Goal: Task Accomplishment & Management: Manage account settings

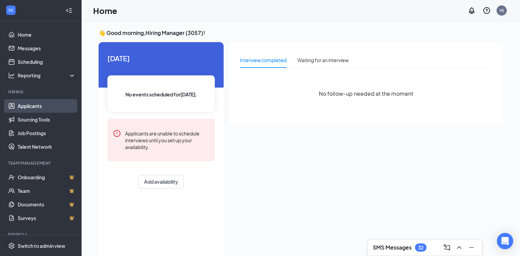
click at [25, 108] on link "Applicants" at bounding box center [47, 106] width 58 height 14
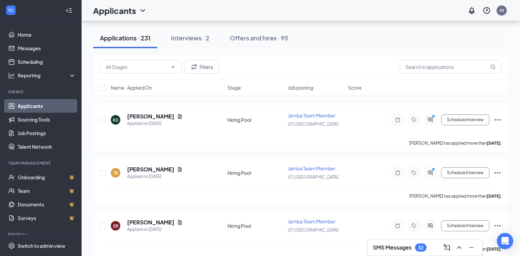
scroll to position [5232, 0]
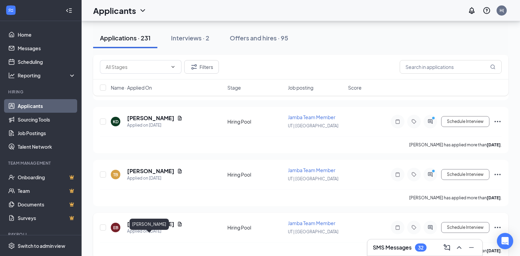
click at [152, 228] on h5 "[PERSON_NAME]" at bounding box center [150, 223] width 47 height 7
click at [192, 238] on div at bounding box center [260, 128] width 520 height 256
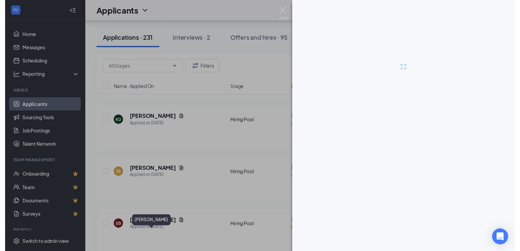
scroll to position [5191, 0]
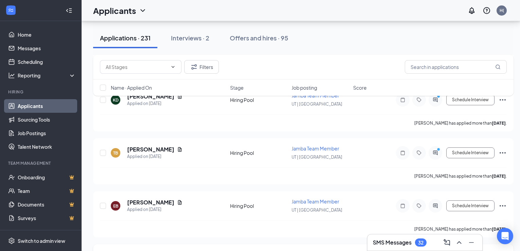
scroll to position [5259, 0]
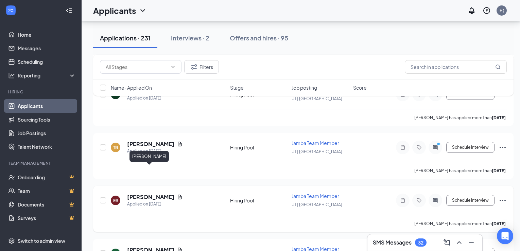
click at [156, 193] on h5 "[PERSON_NAME]" at bounding box center [150, 196] width 47 height 7
click at [165, 193] on div "[PERSON_NAME] Jamba Team Member at [GEOGRAPHIC_DATA] | [GEOGRAPHIC_DATA] Add a …" at bounding box center [260, 125] width 520 height 251
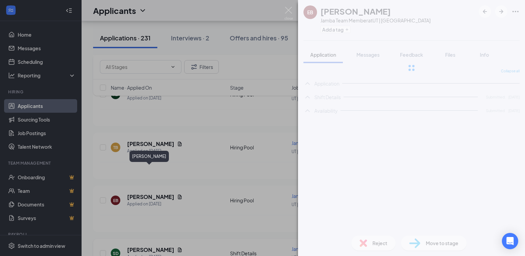
click at [201, 193] on div "[PERSON_NAME] Applied on [DATE] Hiring Pool Jamba Team Member UT | [GEOGRAPHIC_…" at bounding box center [303, 204] width 407 height 22
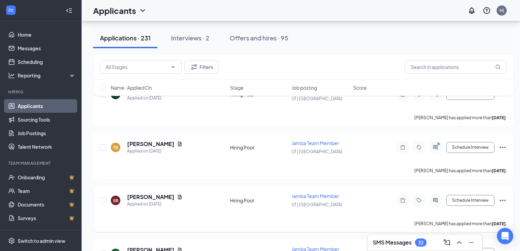
click at [195, 215] on div "[PERSON_NAME] has applied more than [DATE] ." at bounding box center [303, 223] width 407 height 17
click at [178, 195] on icon "Document" at bounding box center [180, 197] width 4 height 4
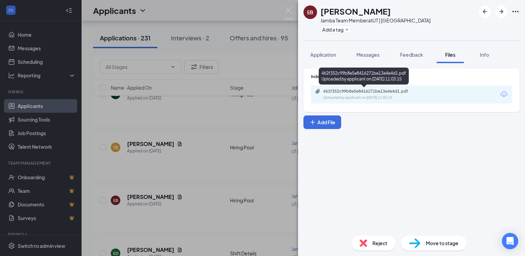
click at [352, 95] on div "462f352c99b8e5e8416271be13e4e4d1.pdf Uploaded by applicant on [DATE] 11:03:15" at bounding box center [370, 95] width 110 height 12
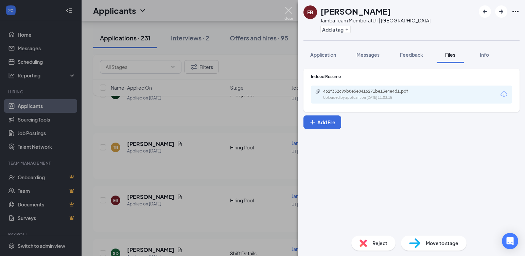
click at [288, 11] on img at bounding box center [288, 13] width 8 height 13
click at [287, 8] on div "Applicants H(" at bounding box center [303, 10] width 443 height 21
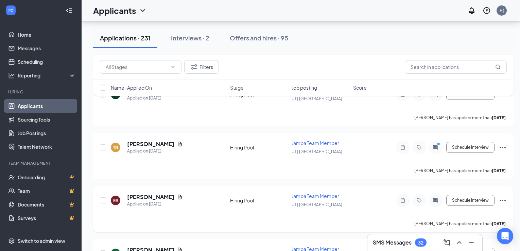
click at [187, 193] on div "[PERSON_NAME] Applied on [DATE]" at bounding box center [168, 200] width 115 height 14
click at [152, 193] on h5 "[PERSON_NAME]" at bounding box center [150, 196] width 47 height 7
click at [322, 193] on span "Jamba Team Member" at bounding box center [315, 196] width 48 height 6
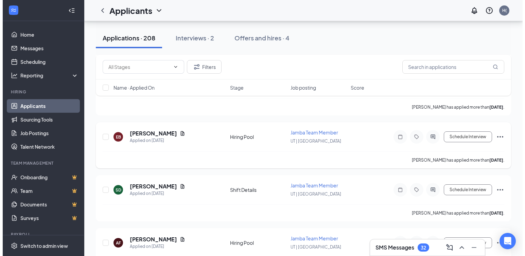
scroll to position [4620, 0]
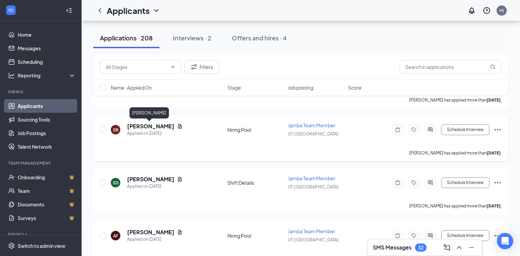
click at [132, 125] on h5 "[PERSON_NAME]" at bounding box center [150, 126] width 47 height 7
click at [116, 129] on div "EB" at bounding box center [115, 130] width 5 height 6
